Goal: Information Seeking & Learning: Learn about a topic

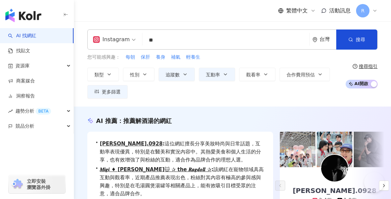
click at [134, 39] on div "Instagram ** 台灣 搜尋 e0a1ecd9-5ee4-4bf9-9d55-a7a86e2d91df 🍻解酒解宿醉神器🍻 1,210 追蹤者 翰威生…" at bounding box center [232, 40] width 290 height 20
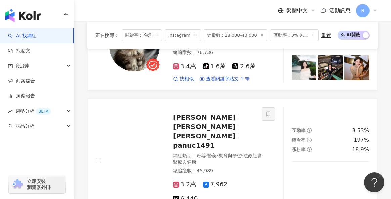
scroll to position [279, 0]
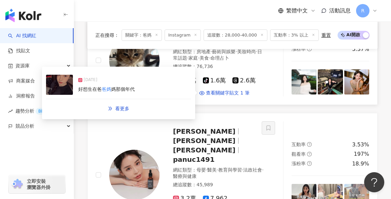
click at [167, 91] on div "[DATE] 好想生在爸 爸媽 媽那個年代" at bounding box center [118, 85] width 145 height 29
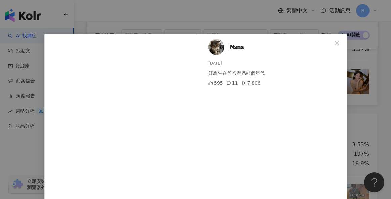
click at [364, 88] on div "𝐍𝐚𝐧𝐚 [DATE] 好想生在爸爸媽媽那個年代 595 11 7,806 查看原始貼文" at bounding box center [195, 99] width 391 height 199
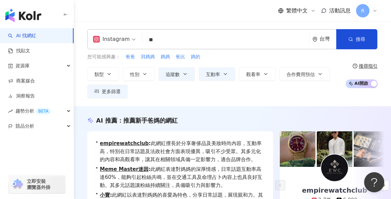
scroll to position [0, 0]
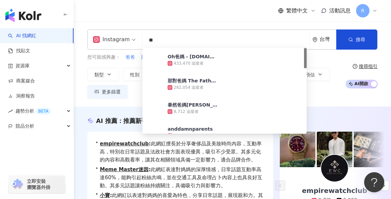
drag, startPoint x: 168, startPoint y: 44, endPoint x: 142, endPoint y: 44, distance: 25.8
click at [145, 44] on input "**" at bounding box center [225, 40] width 161 height 13
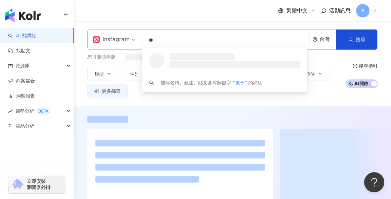
type input "**"
click at [186, 18] on div "繁體中文 活動訊息 R" at bounding box center [232, 10] width 290 height 21
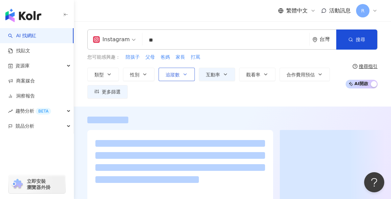
click at [171, 76] on span "追蹤數" at bounding box center [172, 74] width 14 height 5
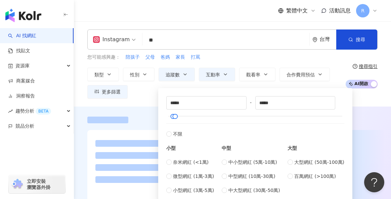
click at [151, 96] on div "類型 性別 追蹤數 互動率 觀看率 合作費用預估 更多篩選 不限 女 男 其他 ***** - ***** 不限 小型 奈米網紅 (<1萬) 微型網紅 (1萬…" at bounding box center [214, 83] width 254 height 31
click at [290, 101] on div "Instagram ** 台灣 搜尋 loading 搜尋名稱、敘述、貼文含有關鍵字 “ 孩子 ” 的網紅 您可能感興趣： 陪孩子 父母 爸媽 家長 打罵 類…" at bounding box center [232, 63] width 317 height 85
click at [151, 97] on div "類型 性別 追蹤數 互動率 觀看率 合作費用預估 更多篩選 不限 女 男 其他 ***** - ***** 不限 小型 奈米網紅 (<1萬) 微型網紅 (1萬…" at bounding box center [214, 83] width 254 height 31
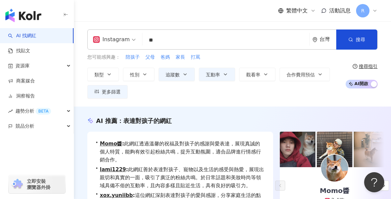
scroll to position [102, 0]
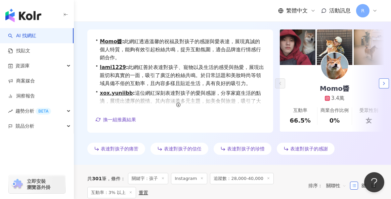
click at [383, 84] on icon "button" at bounding box center [383, 83] width 5 height 5
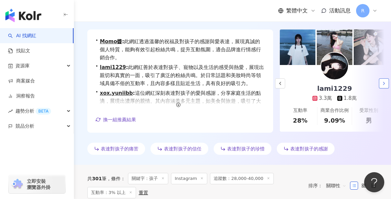
click at [383, 84] on icon "button" at bounding box center [383, 83] width 5 height 5
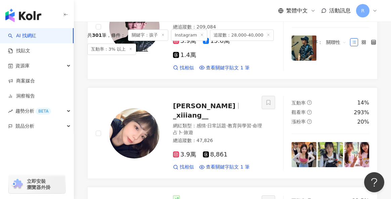
scroll to position [0, 0]
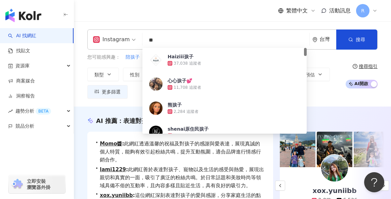
drag, startPoint x: 182, startPoint y: 37, endPoint x: 114, endPoint y: 37, distance: 67.1
click at [114, 37] on div "Instagram ** 台灣 搜尋 664d670f-2db0-4c46-9de6-befb7b6507c7 Haiziii孩子 37,038 追蹤者 心心…" at bounding box center [232, 40] width 290 height 20
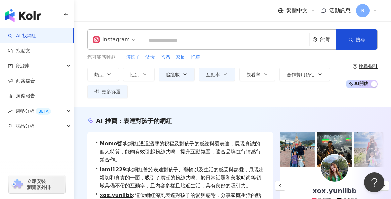
click at [158, 14] on div "繁體中文 活動訊息 R" at bounding box center [232, 10] width 290 height 21
click at [98, 73] on span "類型" at bounding box center [98, 74] width 9 height 5
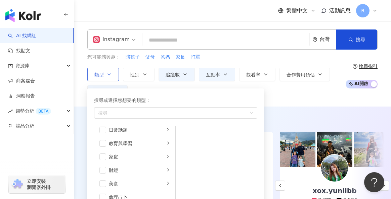
scroll to position [45, 0]
click at [101, 159] on span "button" at bounding box center [102, 156] width 7 height 7
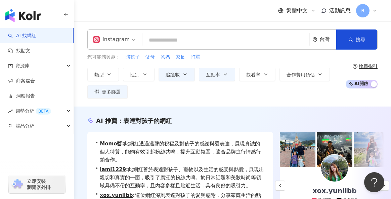
click at [310, 101] on div "Instagram 台灣 搜尋 664d670f-2db0-4c46-9de6-befb7b6507c7 Haiziii孩子 37,038 追蹤者 心心孩子💕…" at bounding box center [232, 63] width 317 height 85
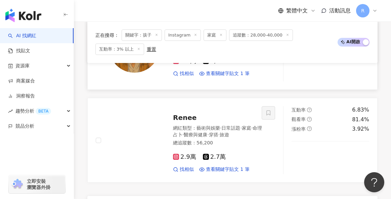
scroll to position [1318, 0]
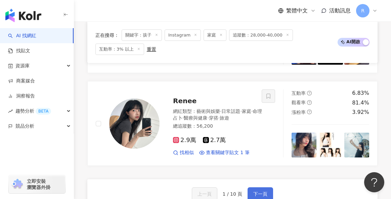
click at [270, 188] on button "下一頁" at bounding box center [260, 194] width 26 height 13
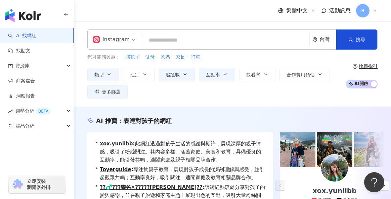
scroll to position [183, 0]
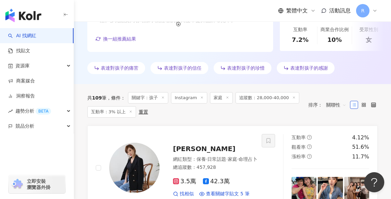
click at [164, 97] on line at bounding box center [163, 98] width 2 height 2
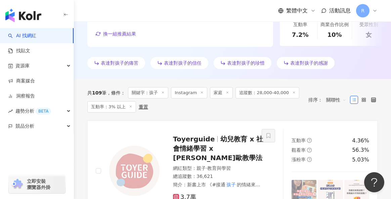
scroll to position [184, 0]
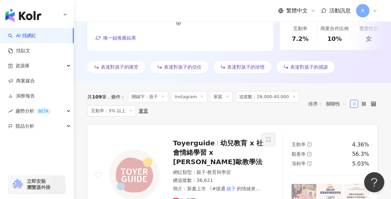
click at [163, 96] on line at bounding box center [163, 97] width 2 height 2
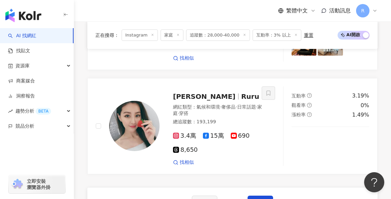
scroll to position [1436, 0]
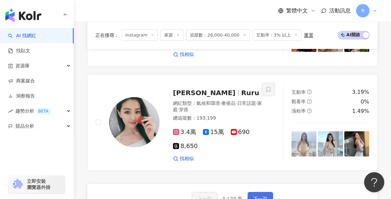
click at [256, 196] on span "下一頁" at bounding box center [260, 198] width 14 height 5
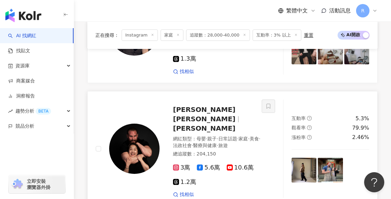
scroll to position [547, 0]
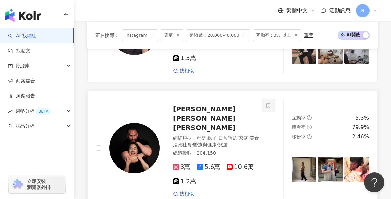
click at [131, 123] on img at bounding box center [134, 148] width 50 height 50
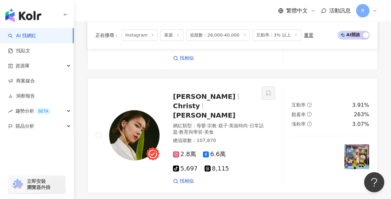
scroll to position [1428, 0]
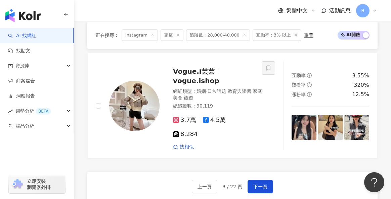
scroll to position [1403, 0]
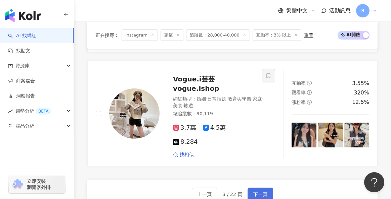
click at [259, 192] on span "下一頁" at bounding box center [260, 194] width 14 height 5
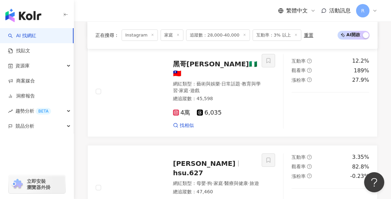
scroll to position [1107, 0]
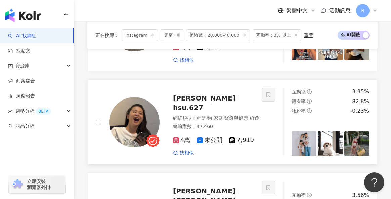
click at [297, 132] on img at bounding box center [303, 144] width 25 height 25
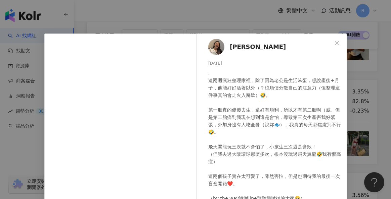
click at [348, 120] on div "Hanne [DATE] . 這兩週瘋狂整理家裡，除了因為老公是生活笨蛋，想說產後+月子，他能好好活著以外（？也順便分散自己的注意力（但整理這件事真的會走火入…" at bounding box center [195, 99] width 391 height 199
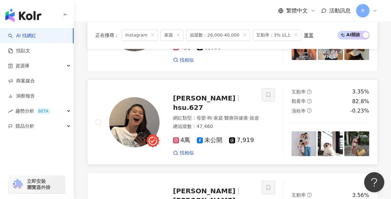
click at [302, 132] on img at bounding box center [303, 144] width 25 height 25
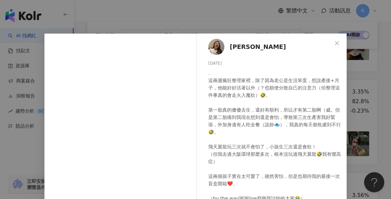
click at [357, 119] on div "Hanne [DATE] . 這兩週瘋狂整理家裡，除了因為老公是生活笨蛋，想說產後+月子，他能好好活著以外（？也順便分散自己的注意力（但整理這件事真的會走火入…" at bounding box center [195, 99] width 391 height 199
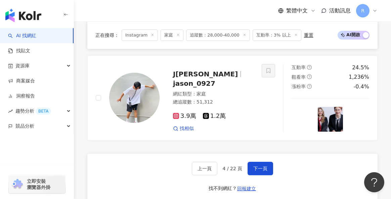
scroll to position [1354, 0]
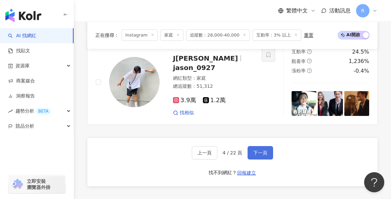
click at [258, 146] on button "下一頁" at bounding box center [260, 152] width 26 height 13
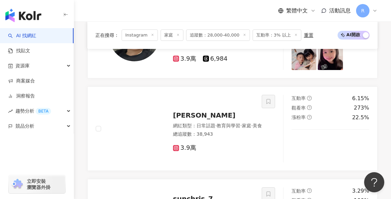
scroll to position [1288, 0]
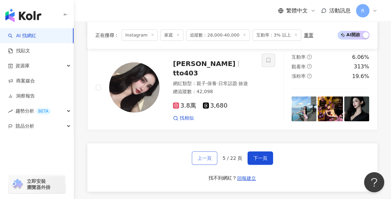
click at [208, 152] on button "上一頁" at bounding box center [205, 158] width 26 height 13
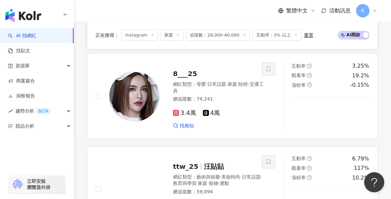
scroll to position [1258, 0]
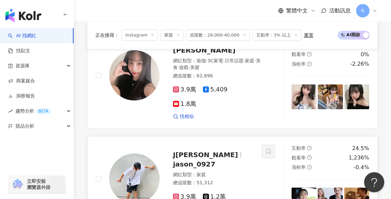
click at [130, 154] on img at bounding box center [134, 179] width 50 height 50
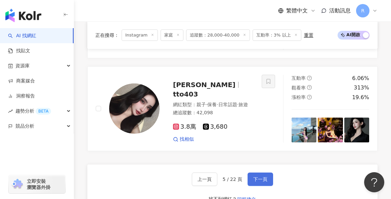
click at [255, 177] on span "下一頁" at bounding box center [260, 179] width 14 height 5
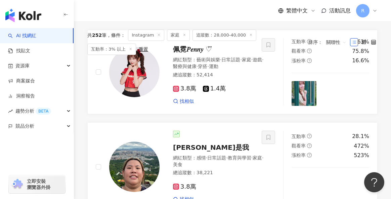
scroll to position [0, 0]
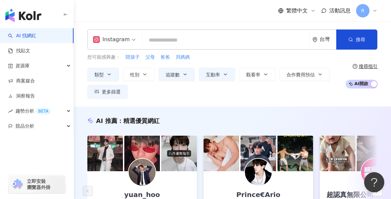
click at [166, 42] on input "search" at bounding box center [225, 40] width 161 height 13
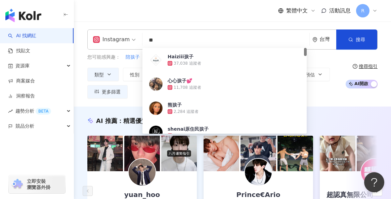
type input "*"
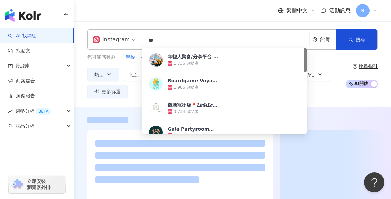
click at [194, 10] on div "繁體中文 活動訊息 R" at bounding box center [232, 10] width 290 height 21
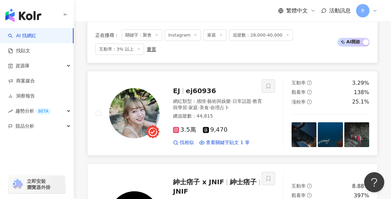
scroll to position [841, 0]
click at [143, 92] on img at bounding box center [134, 114] width 50 height 50
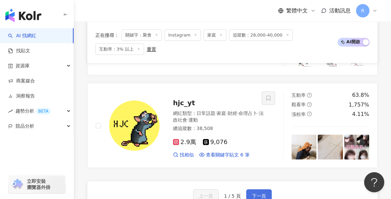
click at [258, 190] on button "下一頁" at bounding box center [259, 196] width 26 height 13
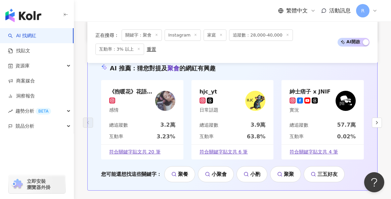
scroll to position [1402, 0]
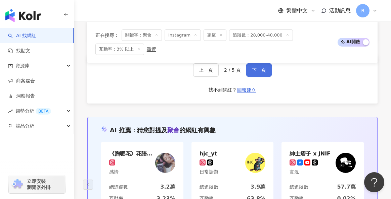
click at [254, 70] on span "下一頁" at bounding box center [259, 69] width 14 height 5
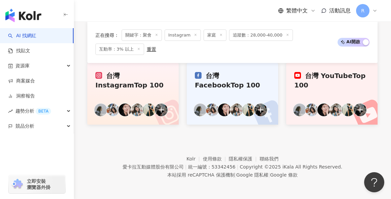
scroll to position [713, 0]
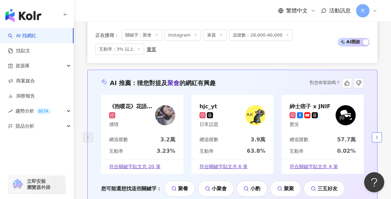
click at [373, 135] on button "button" at bounding box center [377, 138] width 10 height 10
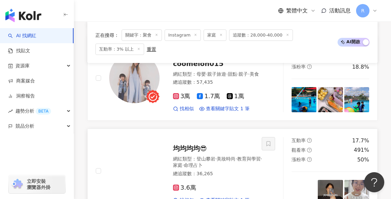
scroll to position [1326, 0]
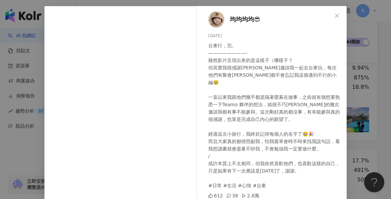
scroll to position [91, 0]
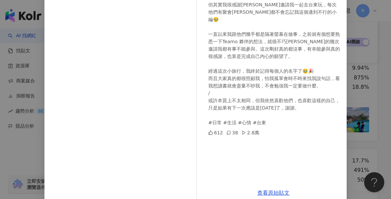
click at [359, 107] on div "均均均均😎 [DATE] 台東行，完。 ————————- 雖然影片呈現出來的是這樣子（哪樣子？ 但其實我很感謝[PERSON_NAME]邀請我一起去台東玩，…" at bounding box center [195, 99] width 391 height 199
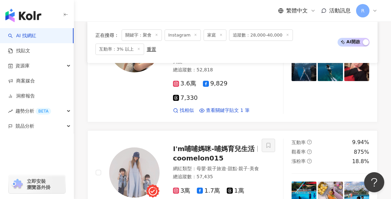
scroll to position [1274, 0]
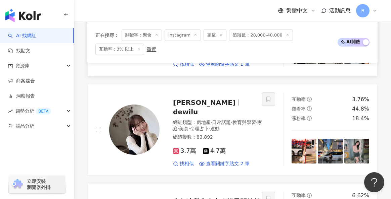
scroll to position [611, 0]
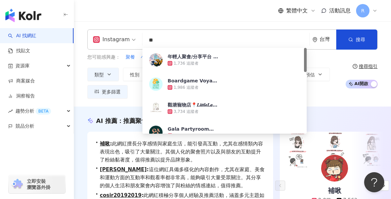
drag, startPoint x: 132, startPoint y: 40, endPoint x: 110, endPoint y: 37, distance: 22.1
click at [109, 37] on div "Instagram ** 台灣 搜尋 1590ee14-e38b-4e9d-a8cd-73bfc6cfaff6 年輕人聚會/分享平台 👫🇭🇰 1,736 追蹤…" at bounding box center [232, 40] width 290 height 20
type input "*"
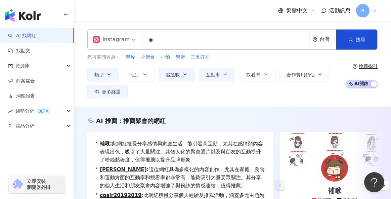
type input "**"
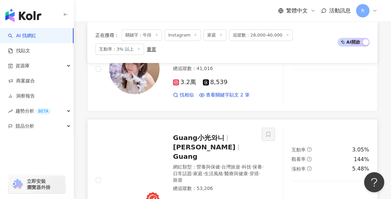
scroll to position [499, 0]
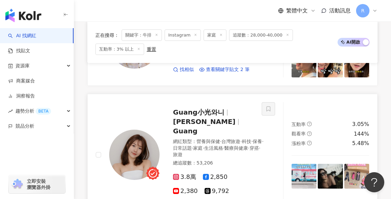
click at [136, 142] on img at bounding box center [134, 155] width 50 height 50
